Goal: Find specific page/section

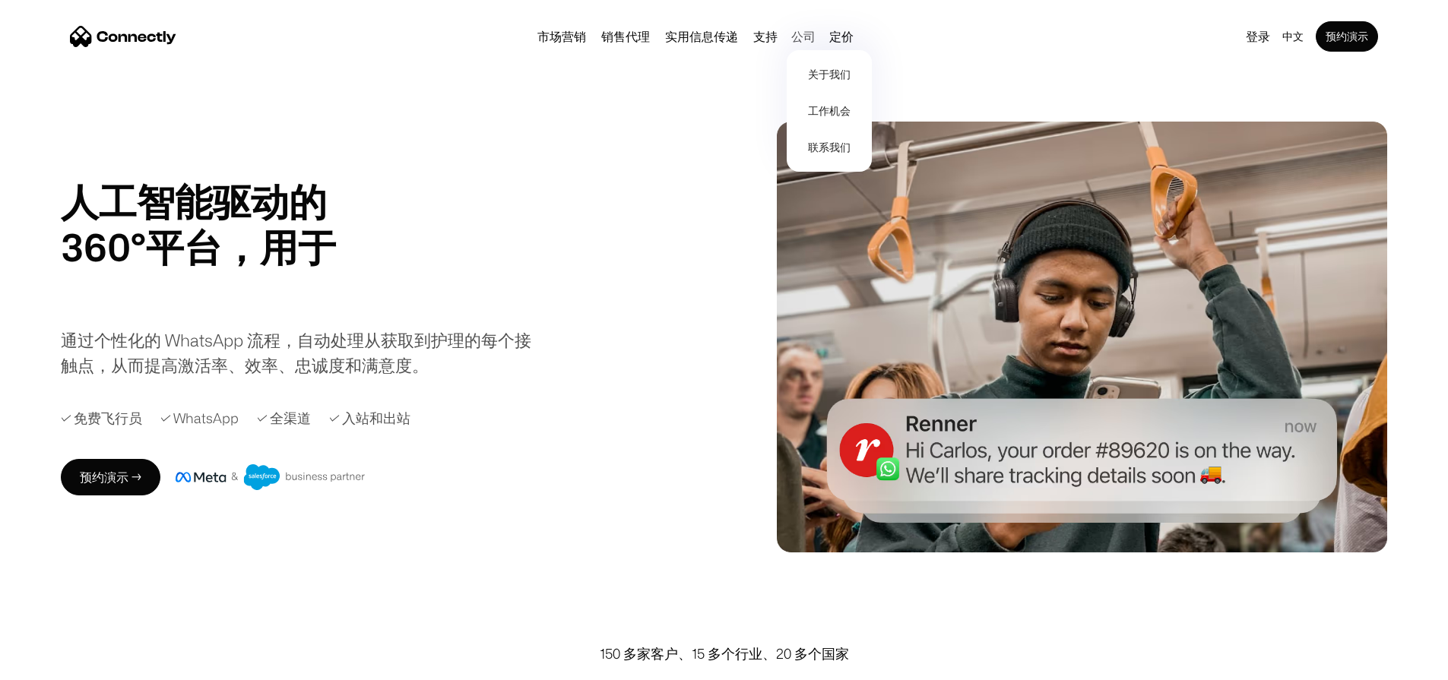
click at [816, 44] on div "公司" at bounding box center [803, 36] width 24 height 21
click at [816, 43] on div "公司" at bounding box center [803, 36] width 24 height 21
click at [866, 119] on link "工作机会" at bounding box center [829, 111] width 73 height 36
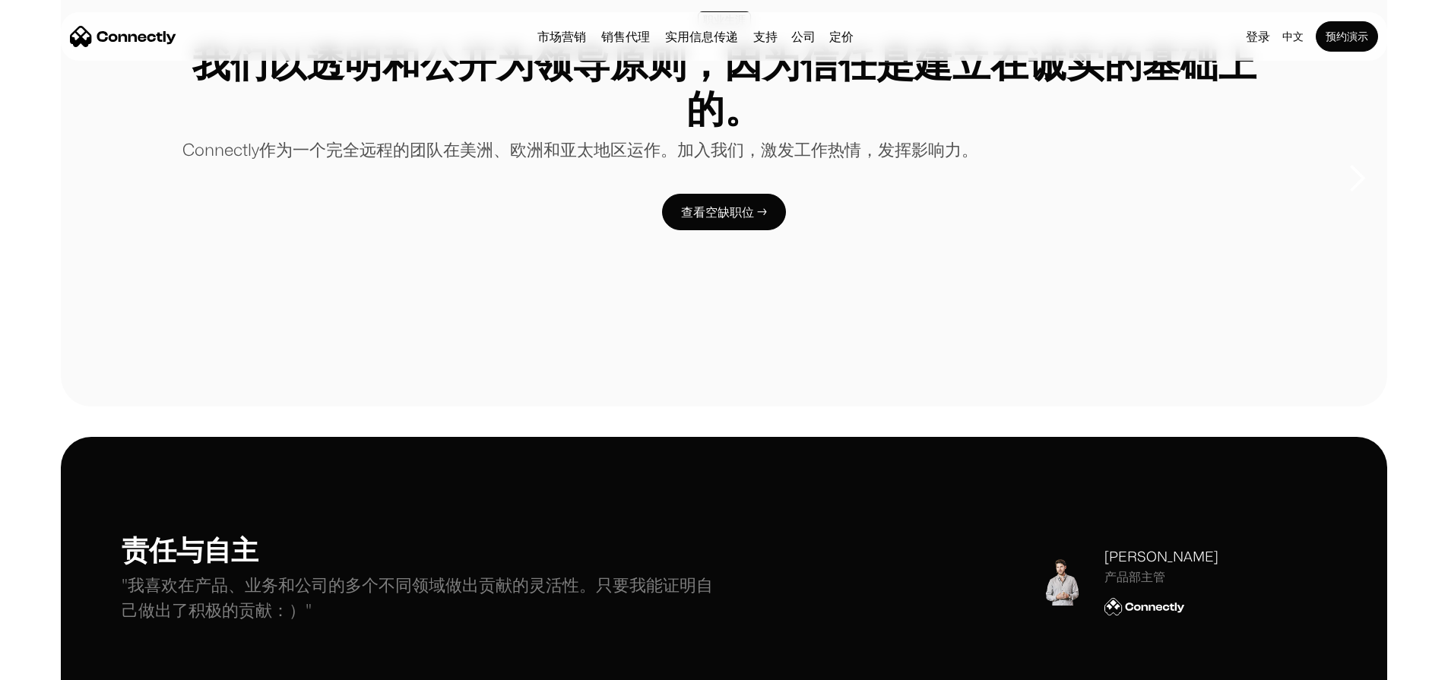
scroll to position [114, 0]
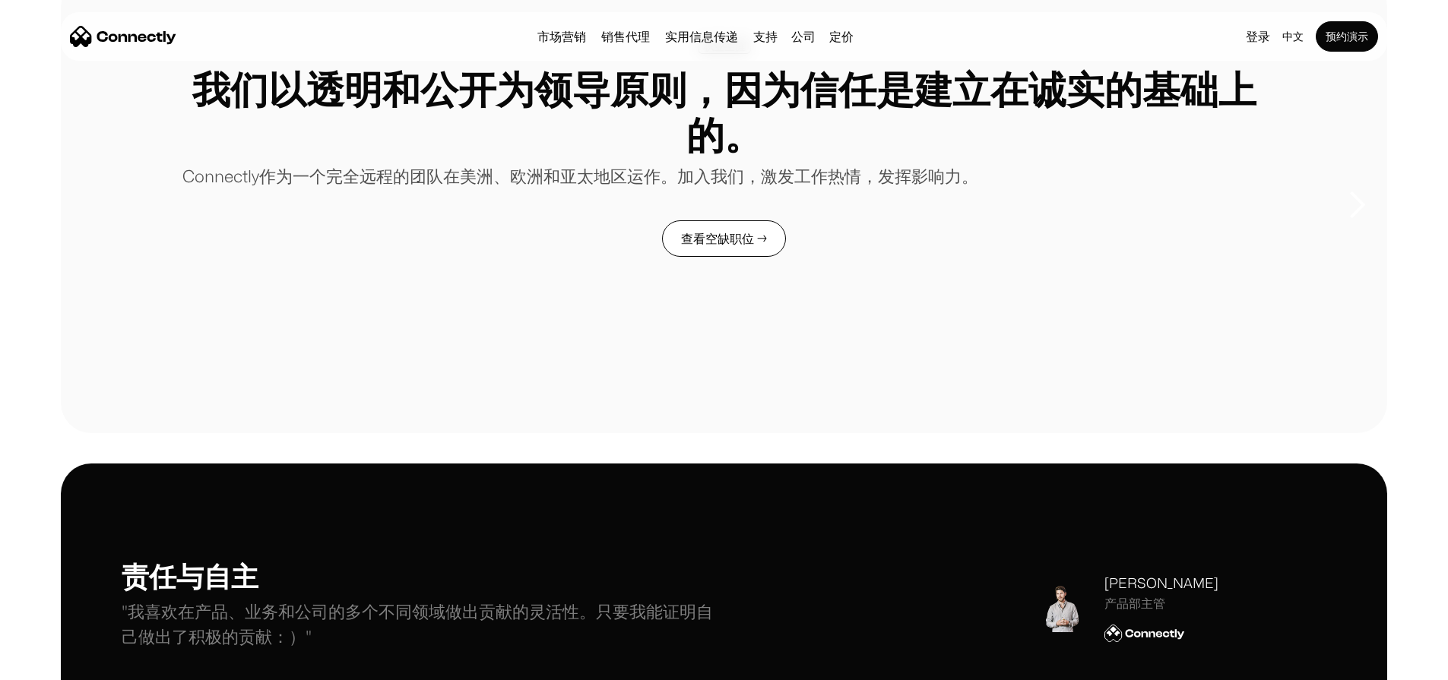
click at [733, 257] on link "查看空缺职位 →" at bounding box center [724, 238] width 124 height 36
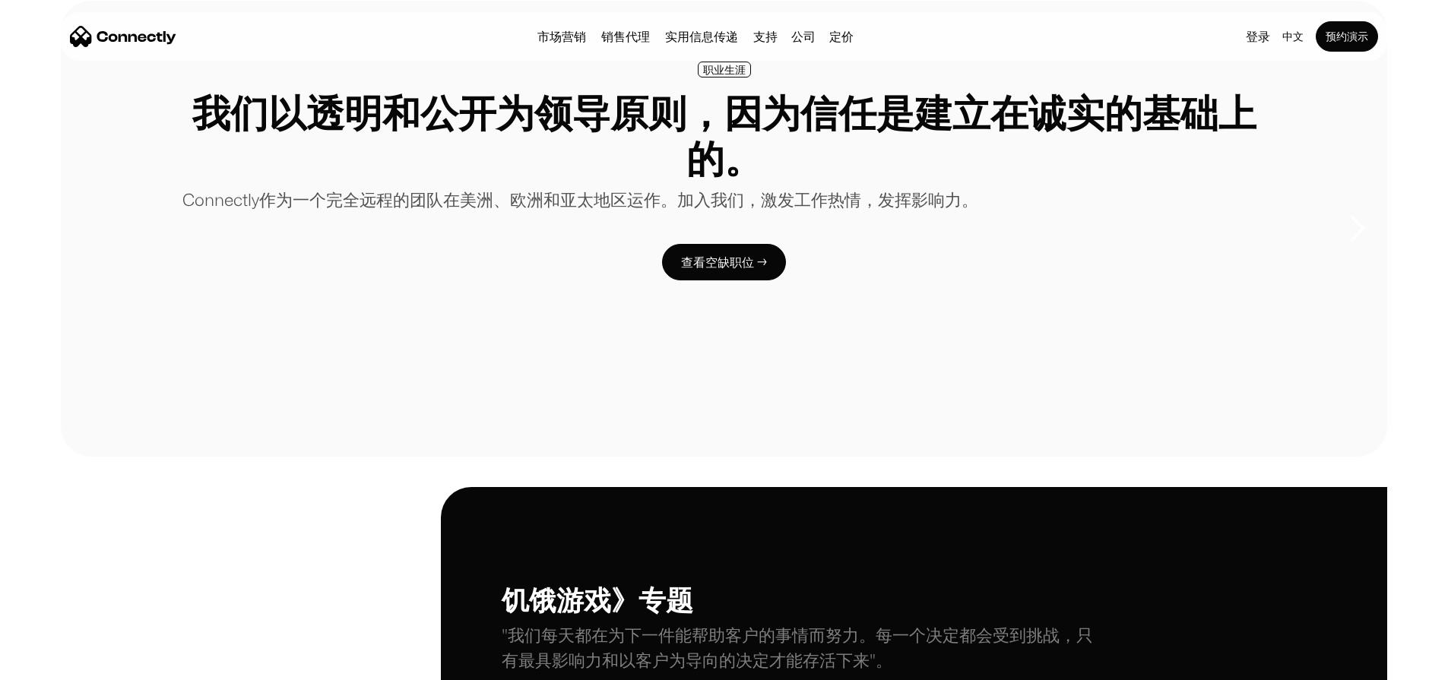
scroll to position [0, 0]
